Goal: Transaction & Acquisition: Purchase product/service

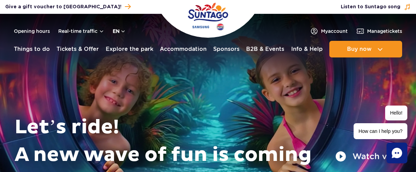
click at [125, 32] on button "en" at bounding box center [119, 31] width 13 height 7
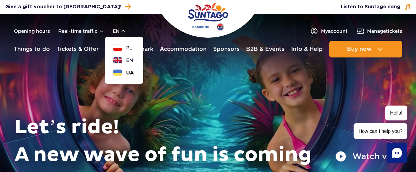
click at [122, 71] on button "UA" at bounding box center [123, 72] width 20 height 7
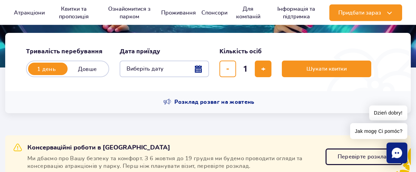
scroll to position [150, 0]
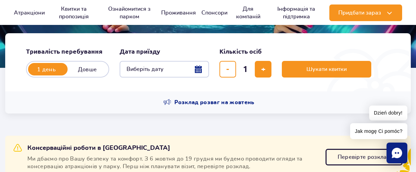
click at [197, 71] on button "Виберіть дату" at bounding box center [164, 69] width 89 height 17
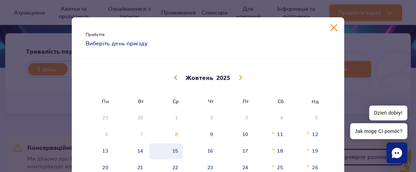
click at [177, 152] on span "15" at bounding box center [166, 152] width 35 height 16
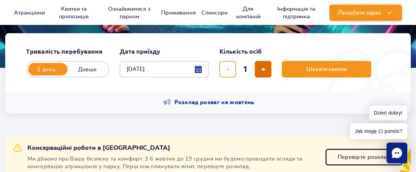
click at [261, 69] on span "додати квиток" at bounding box center [263, 69] width 5 height 0
type input "3"
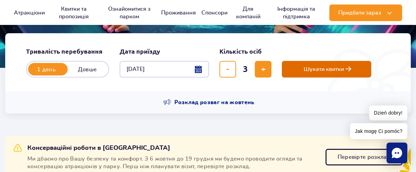
click at [307, 71] on span "Шукати квитки" at bounding box center [324, 69] width 40 height 6
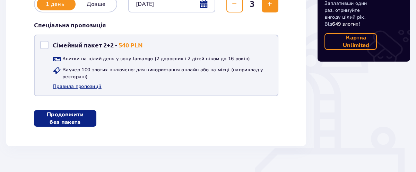
scroll to position [154, 0]
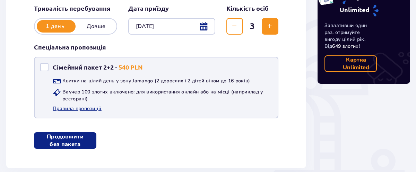
click at [45, 66] on div "Сімейний пакет 2+2" at bounding box center [44, 67] width 8 height 8
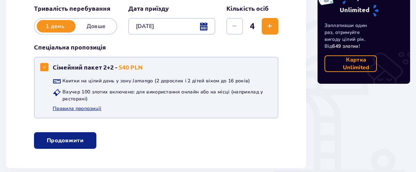
click at [46, 63] on div "Сімейний пакет 2+2" at bounding box center [44, 67] width 8 height 8
checkbox input "false"
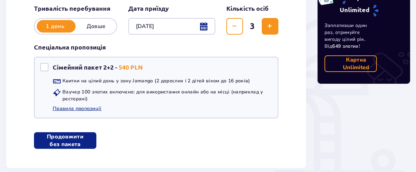
click at [81, 138] on button "Продовжити без пакета" at bounding box center [65, 140] width 62 height 17
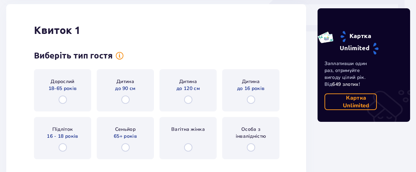
scroll to position [360, 0]
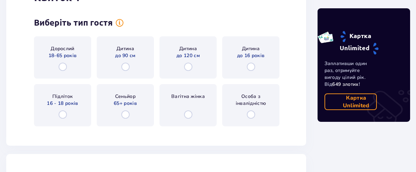
click at [63, 68] on input "radio" at bounding box center [63, 67] width 8 height 8
radio input "true"
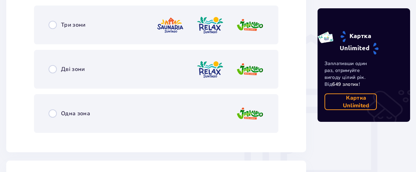
scroll to position [529, 0]
click at [54, 26] on input "radio" at bounding box center [53, 25] width 8 height 8
radio input "true"
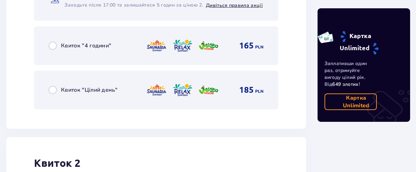
scroll to position [780, 0]
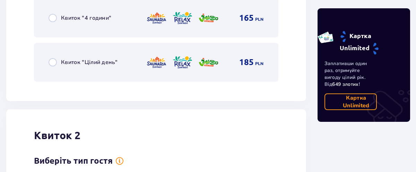
click at [52, 63] on input "radio" at bounding box center [53, 62] width 8 height 8
radio input "true"
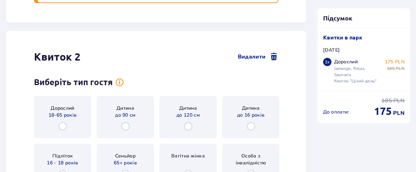
scroll to position [881, 0]
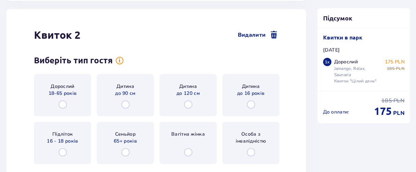
click at [63, 103] on input "radio" at bounding box center [63, 105] width 8 height 8
radio input "true"
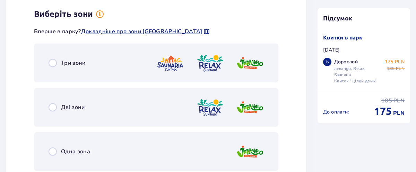
scroll to position [1050, 0]
click at [53, 63] on input "radio" at bounding box center [53, 63] width 8 height 8
radio input "true"
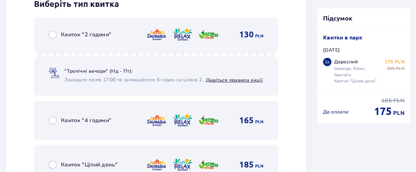
scroll to position [1272, 0]
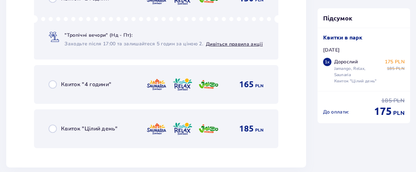
click at [52, 128] on input "radio" at bounding box center [53, 129] width 8 height 8
radio input "true"
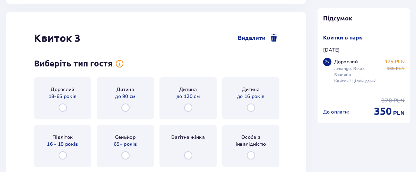
scroll to position [1439, 0]
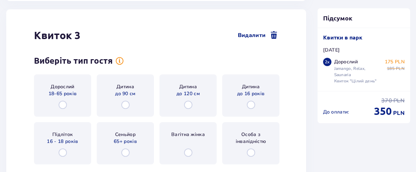
click at [250, 105] on input "radio" at bounding box center [251, 105] width 8 height 8
radio input "true"
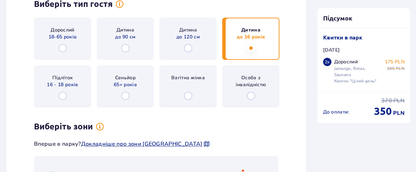
scroll to position [1608, 0]
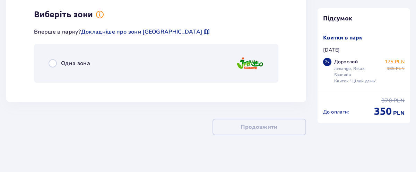
click at [52, 63] on input "radio" at bounding box center [53, 63] width 8 height 8
radio input "true"
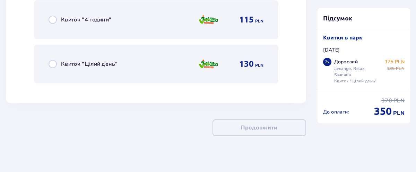
scroll to position [1808, 0]
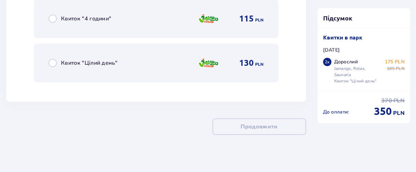
click at [53, 63] on input "radio" at bounding box center [53, 63] width 8 height 8
radio input "true"
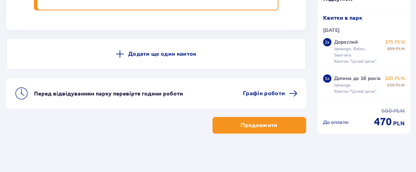
scroll to position [1881, 0]
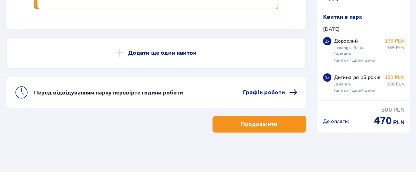
click at [244, 123] on p "Продовжити" at bounding box center [259, 125] width 37 height 8
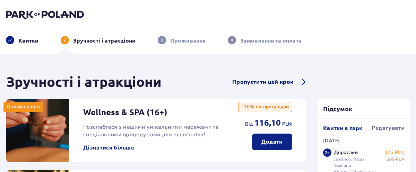
click at [269, 83] on span "Пропустити цей крок" at bounding box center [262, 82] width 61 height 8
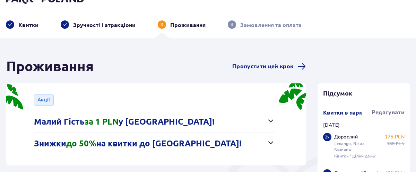
scroll to position [37, 0]
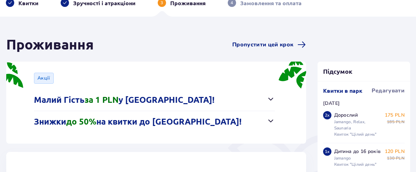
click at [272, 100] on span "button" at bounding box center [271, 99] width 8 height 8
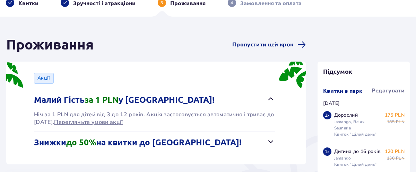
click at [272, 100] on span "button" at bounding box center [271, 99] width 8 height 8
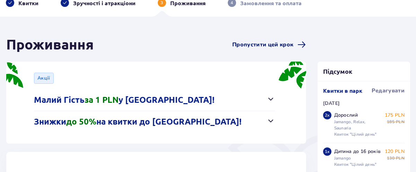
click at [276, 46] on span "Пропустити цей крок" at bounding box center [262, 45] width 61 height 8
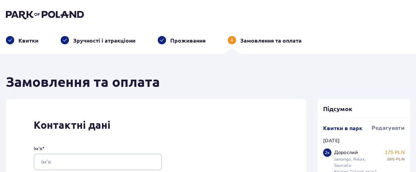
click at [30, 14] on img at bounding box center [45, 15] width 78 height 10
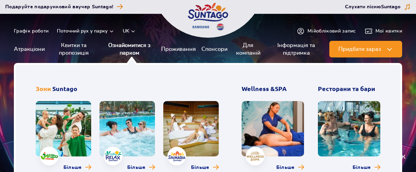
click at [128, 47] on link "Ознайомитися з парком" at bounding box center [129, 49] width 53 height 17
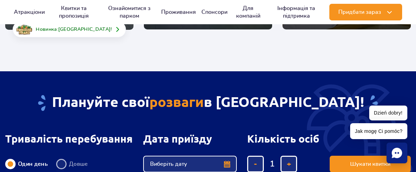
scroll to position [150, 0]
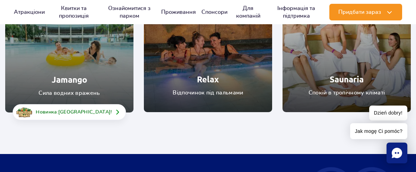
click at [197, 74] on link "Relax" at bounding box center [208, 48] width 128 height 128
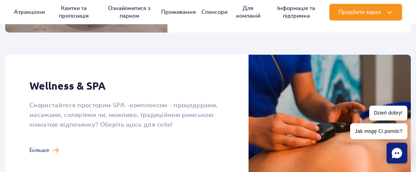
scroll to position [487, 0]
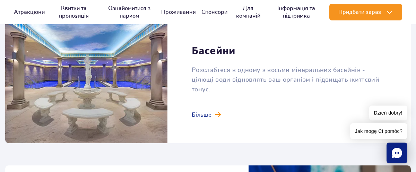
click at [204, 109] on link at bounding box center [208, 81] width 406 height 124
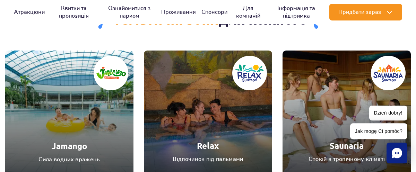
scroll to position [1948, 0]
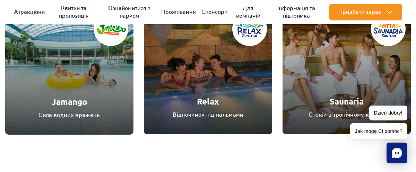
click at [88, 94] on link "Jamango" at bounding box center [69, 70] width 128 height 129
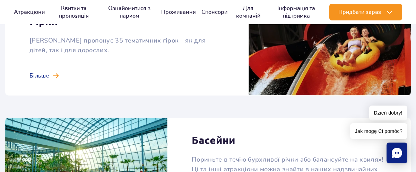
scroll to position [674, 0]
click at [52, 65] on link at bounding box center [208, 47] width 406 height 97
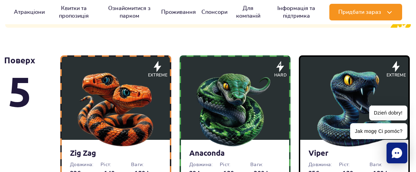
scroll to position [524, 0]
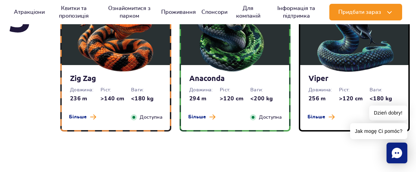
click at [128, 63] on img at bounding box center [115, 32] width 83 height 83
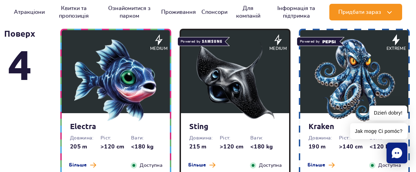
click at [131, 89] on img at bounding box center [115, 80] width 83 height 83
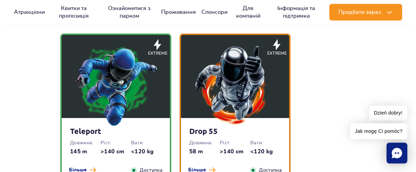
scroll to position [1085, 0]
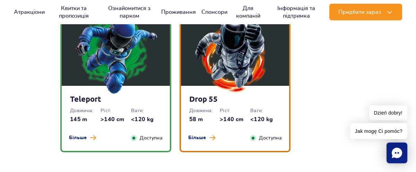
click at [137, 74] on img at bounding box center [115, 52] width 83 height 83
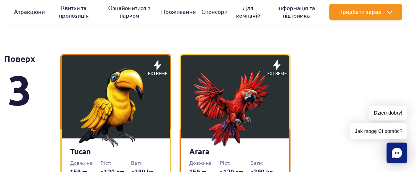
scroll to position [1213, 0]
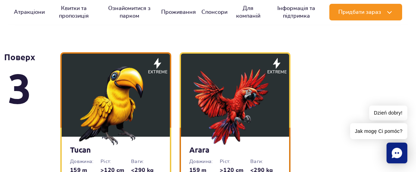
click at [237, 94] on img at bounding box center [235, 103] width 83 height 83
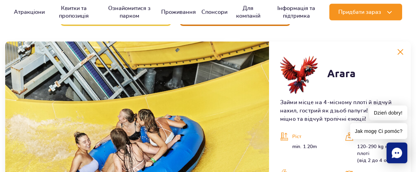
scroll to position [1256, 0]
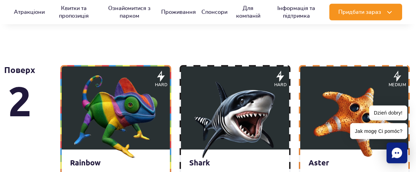
click at [132, 100] on img at bounding box center [115, 116] width 83 height 83
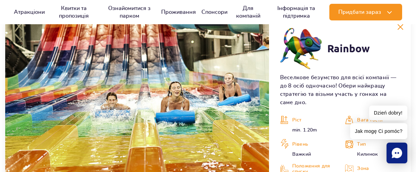
scroll to position [1411, 0]
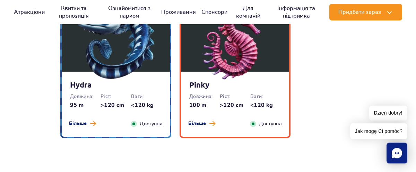
click at [140, 79] on img at bounding box center [115, 38] width 83 height 83
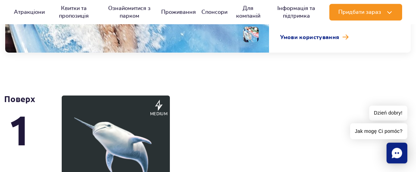
scroll to position [1763, 0]
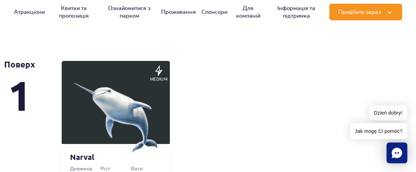
click at [141, 94] on img at bounding box center [115, 111] width 83 height 83
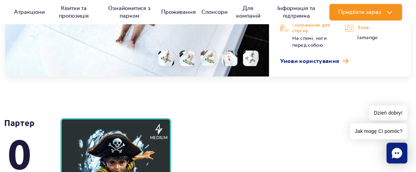
scroll to position [1882, 0]
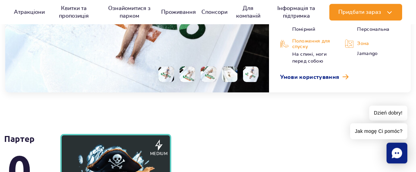
click at [188, 77] on li at bounding box center [188, 75] width 16 height 16
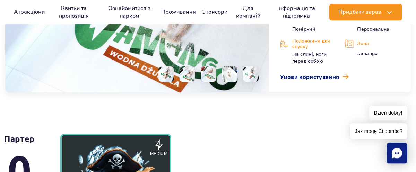
click at [213, 74] on li at bounding box center [209, 75] width 16 height 16
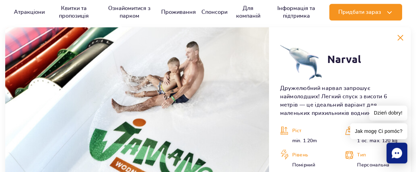
scroll to position [1732, 0]
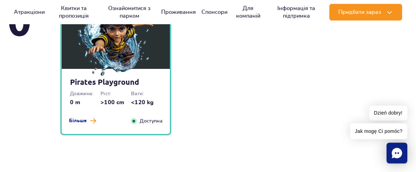
click at [133, 65] on img at bounding box center [115, 35] width 83 height 83
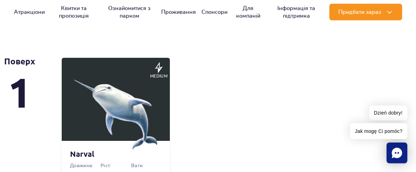
scroll to position [1363, 0]
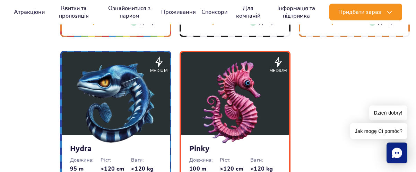
click at [222, 97] on img at bounding box center [235, 102] width 83 height 83
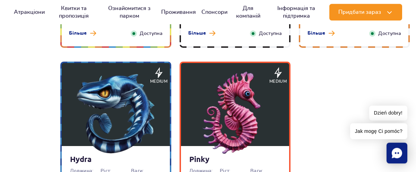
scroll to position [1202, 0]
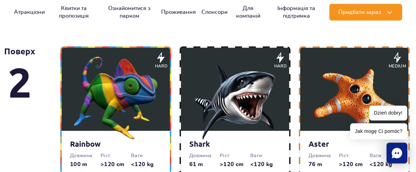
click at [228, 96] on img at bounding box center [235, 98] width 83 height 83
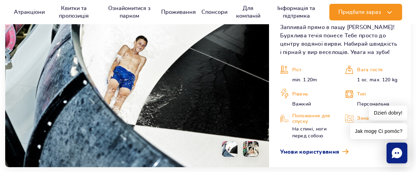
scroll to position [1486, 0]
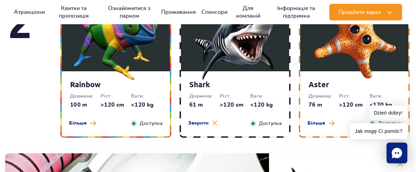
click at [134, 57] on img at bounding box center [115, 38] width 83 height 83
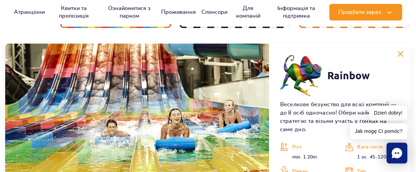
scroll to position [1374, 0]
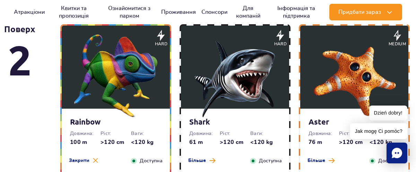
click at [342, 81] on img at bounding box center [354, 75] width 83 height 83
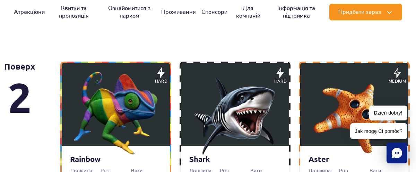
scroll to position [1074, 0]
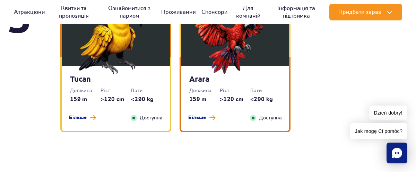
click at [148, 48] on img at bounding box center [115, 32] width 83 height 83
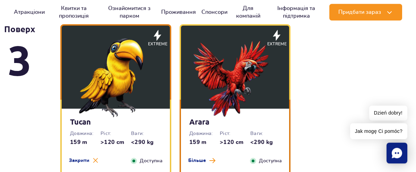
click at [228, 73] on img at bounding box center [235, 75] width 83 height 83
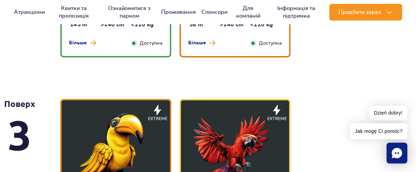
scroll to position [844, 0]
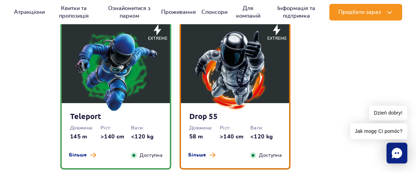
click at [127, 73] on img at bounding box center [115, 70] width 83 height 83
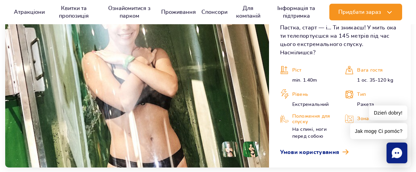
scroll to position [1063, 0]
click at [251, 143] on li at bounding box center [251, 150] width 16 height 16
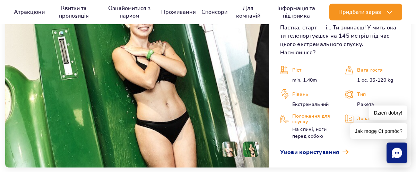
click at [228, 142] on li at bounding box center [230, 150] width 16 height 16
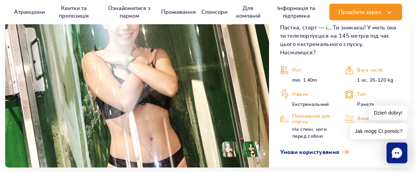
click at [254, 142] on li at bounding box center [251, 150] width 16 height 16
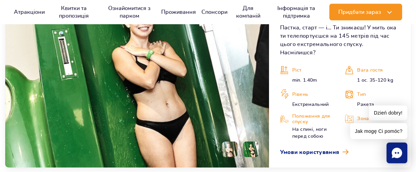
click at [230, 142] on li at bounding box center [230, 150] width 16 height 16
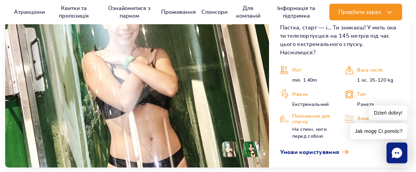
click at [249, 142] on li at bounding box center [251, 150] width 16 height 16
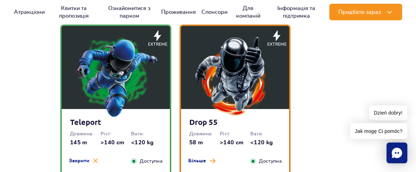
click at [224, 100] on img at bounding box center [235, 76] width 83 height 83
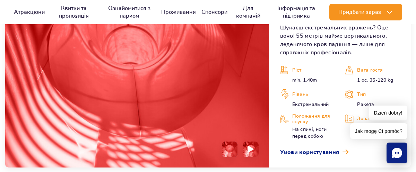
click at [245, 148] on li at bounding box center [251, 150] width 16 height 16
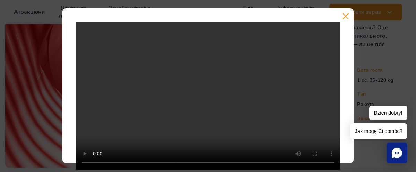
click at [347, 16] on button "button" at bounding box center [345, 16] width 7 height 7
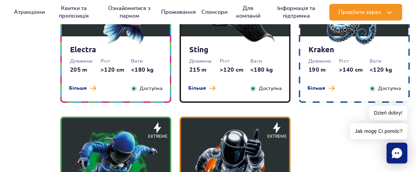
scroll to position [651, 0]
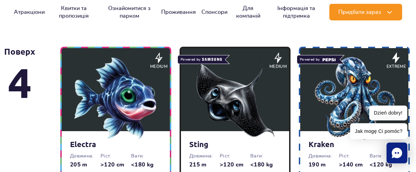
click at [132, 99] on img at bounding box center [115, 98] width 83 height 83
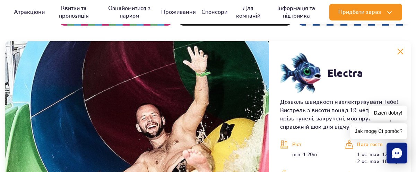
scroll to position [898, 0]
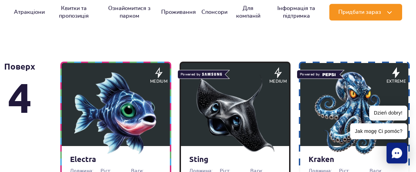
click at [215, 104] on img at bounding box center [235, 113] width 83 height 83
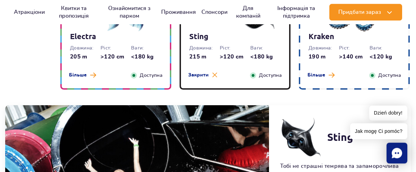
scroll to position [673, 0]
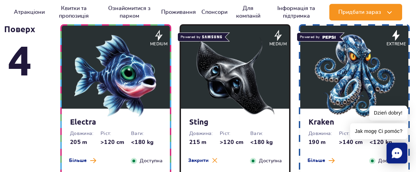
drag, startPoint x: 372, startPoint y: 75, endPoint x: 366, endPoint y: 75, distance: 6.3
click at [372, 75] on img at bounding box center [354, 75] width 83 height 83
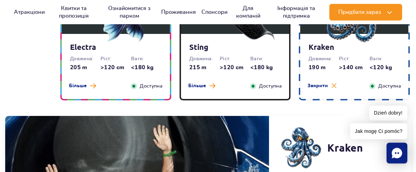
scroll to position [898, 0]
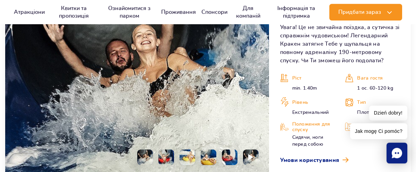
click at [209, 157] on li at bounding box center [209, 158] width 16 height 16
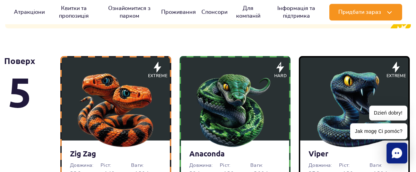
click at [142, 115] on img at bounding box center [115, 107] width 83 height 83
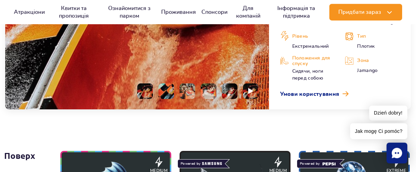
scroll to position [780, 0]
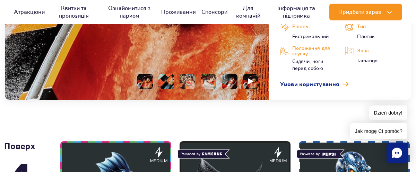
click at [210, 82] on li at bounding box center [209, 82] width 16 height 16
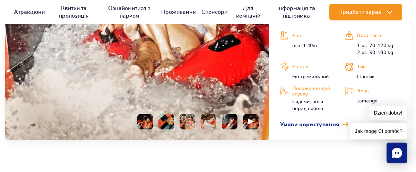
scroll to position [743, 0]
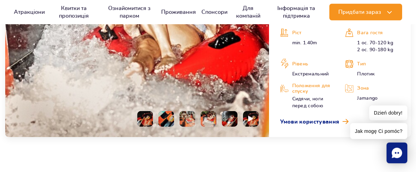
click at [229, 118] on li at bounding box center [230, 119] width 16 height 16
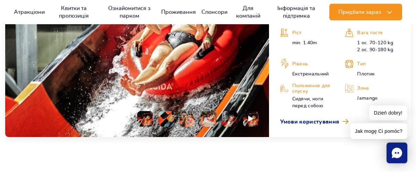
click at [166, 122] on li at bounding box center [166, 119] width 16 height 16
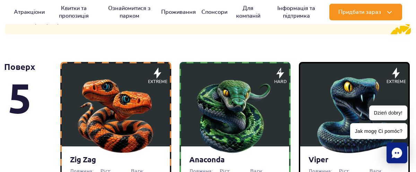
scroll to position [443, 0]
click at [231, 120] on img at bounding box center [235, 113] width 83 height 83
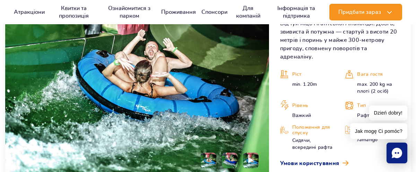
scroll to position [817, 0]
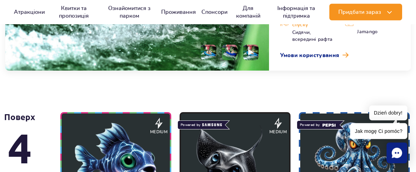
click at [229, 54] on li at bounding box center [230, 53] width 16 height 16
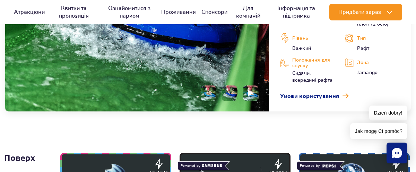
scroll to position [780, 0]
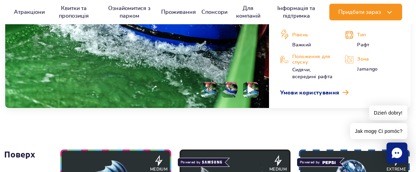
click at [249, 90] on img at bounding box center [251, 90] width 7 height 8
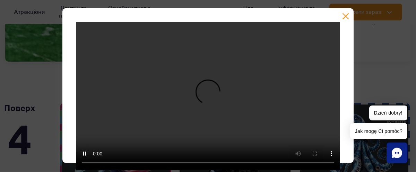
scroll to position [855, 0]
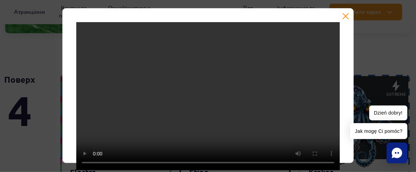
click at [347, 16] on button "button" at bounding box center [345, 16] width 7 height 7
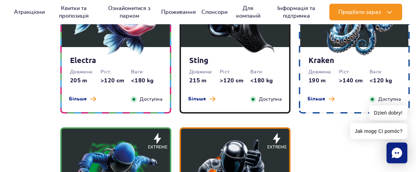
scroll to position [930, 0]
